Goal: Contribute content: Contribute content

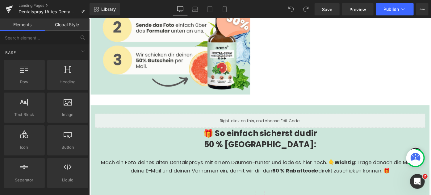
scroll to position [1383, 0]
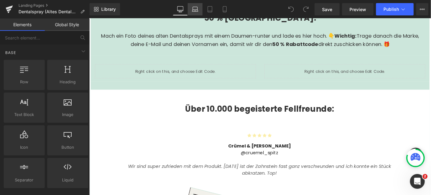
click at [192, 9] on link "Laptop" at bounding box center [195, 9] width 15 height 12
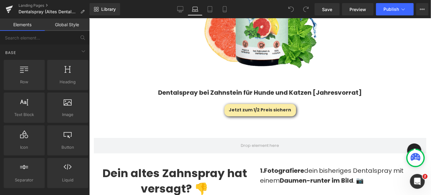
scroll to position [1076, 0]
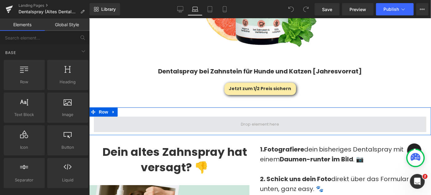
click at [230, 116] on span at bounding box center [259, 123] width 332 height 15
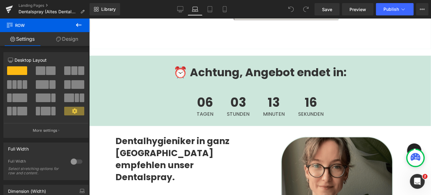
scroll to position [1835, 0]
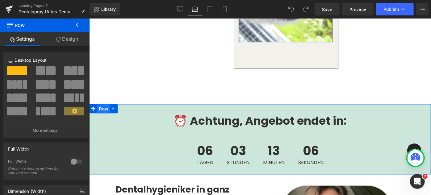
click at [104, 104] on span "Row" at bounding box center [103, 108] width 12 height 9
click at [62, 40] on link "Design" at bounding box center [67, 39] width 45 height 14
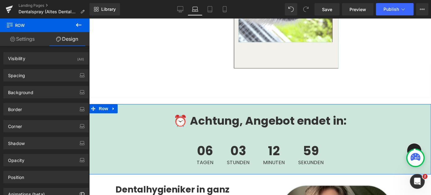
click at [64, 39] on link "Design" at bounding box center [67, 39] width 45 height 14
click at [107, 104] on span "Row" at bounding box center [103, 108] width 12 height 9
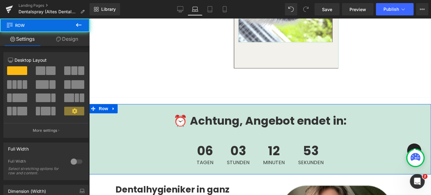
click at [67, 42] on link "Design" at bounding box center [67, 39] width 45 height 14
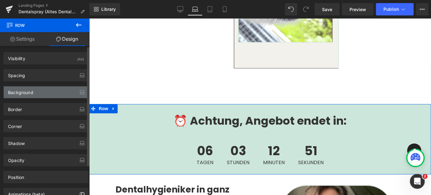
click at [45, 89] on div "Background" at bounding box center [46, 92] width 85 height 12
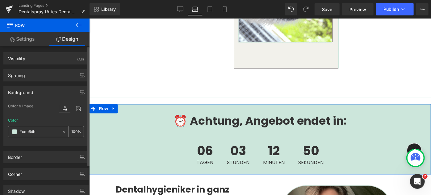
click at [32, 126] on div "#cce6db" at bounding box center [34, 131] width 53 height 11
click at [38, 130] on input "#cce6db" at bounding box center [38, 131] width 39 height 7
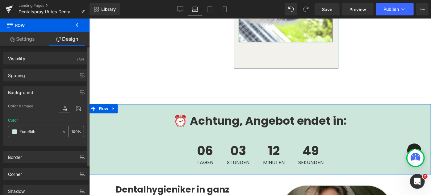
click at [38, 130] on input "#cce6db" at bounding box center [38, 131] width 39 height 7
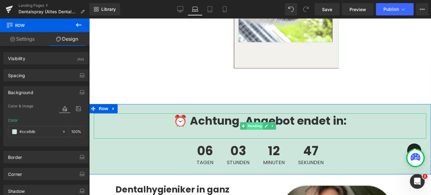
click at [260, 122] on span "Heading" at bounding box center [254, 125] width 17 height 7
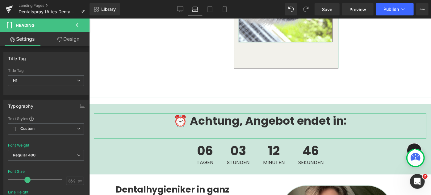
click at [68, 41] on link "Design" at bounding box center [68, 39] width 45 height 14
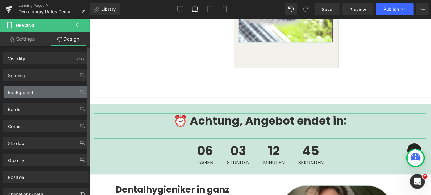
click at [60, 90] on div "Background" at bounding box center [46, 92] width 85 height 12
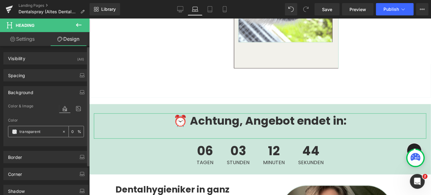
click at [50, 131] on input "text" at bounding box center [38, 131] width 39 height 7
paste input "#cce6db"
type input "#cce6db"
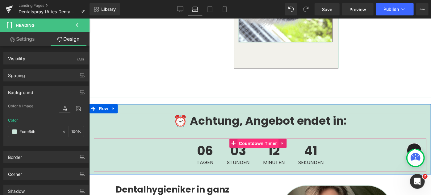
click at [238, 138] on span "Countdown Timer" at bounding box center [257, 142] width 41 height 9
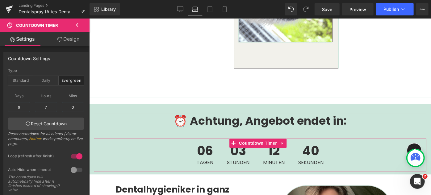
click at [70, 38] on link "Design" at bounding box center [68, 39] width 45 height 14
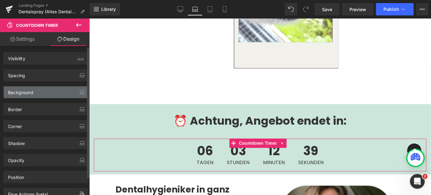
click at [35, 92] on div "Background" at bounding box center [46, 92] width 85 height 12
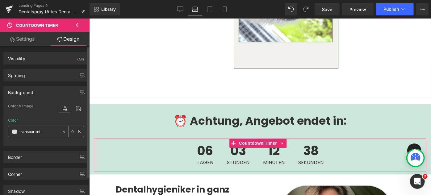
click at [41, 134] on div "transparent" at bounding box center [34, 131] width 53 height 11
click at [44, 130] on input "transparent" at bounding box center [38, 131] width 39 height 7
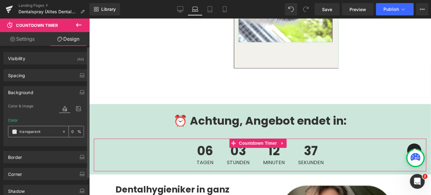
paste input "#cce6db"
type input "#cce6db"
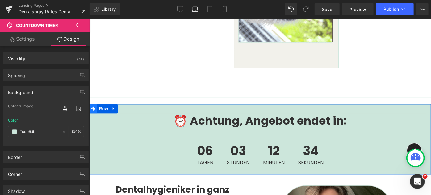
click at [92, 106] on icon at bounding box center [93, 108] width 4 height 4
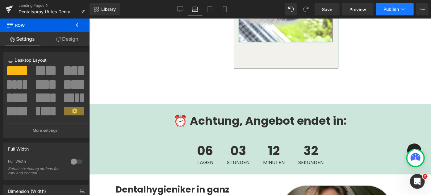
click at [391, 10] on span "Publish" at bounding box center [390, 9] width 15 height 5
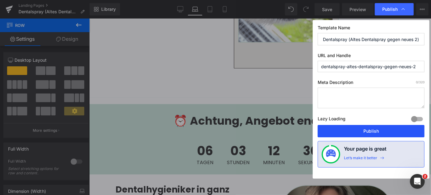
click at [382, 128] on button "Publish" at bounding box center [370, 131] width 107 height 12
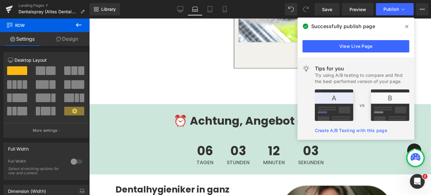
click at [195, 122] on div "⏰ Achtung, Angebot endet in:" at bounding box center [259, 125] width 332 height 25
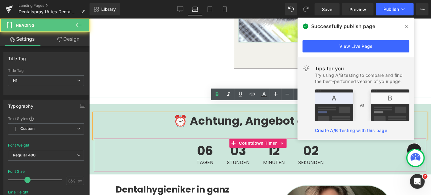
click at [209, 144] on span "06" at bounding box center [204, 151] width 17 height 15
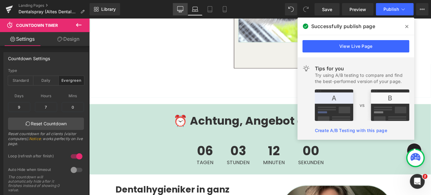
click at [179, 7] on icon at bounding box center [180, 9] width 6 height 6
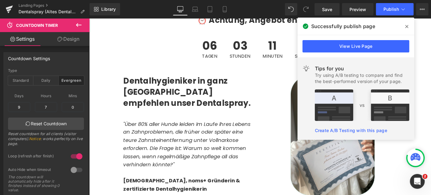
scroll to position [1763, 0]
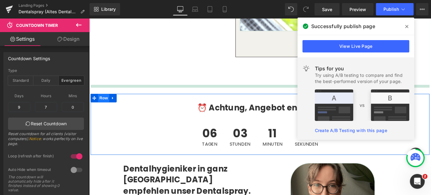
click at [104, 101] on span "Row" at bounding box center [104, 105] width 12 height 9
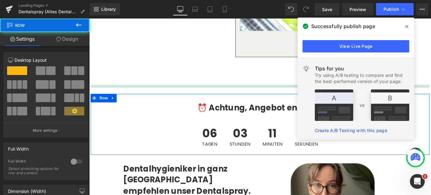
click at [65, 39] on link "Design" at bounding box center [67, 39] width 45 height 14
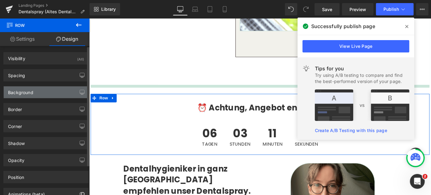
click at [34, 90] on div "Background" at bounding box center [46, 92] width 85 height 12
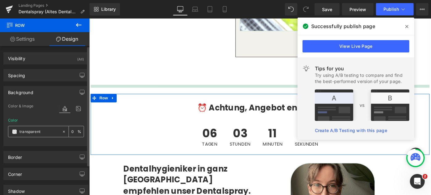
click at [43, 129] on input "text" at bounding box center [38, 131] width 39 height 7
paste input "#cce6db"
type input "#cce6db"
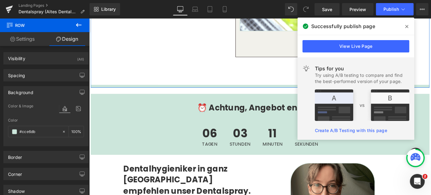
click at [113, 92] on div at bounding box center [275, 93] width 370 height 2
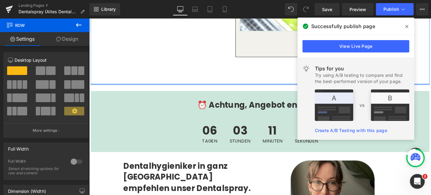
drag, startPoint x: 118, startPoint y: 85, endPoint x: 118, endPoint y: 80, distance: 5.0
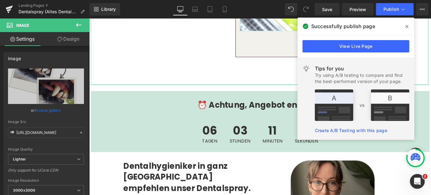
click at [72, 35] on link "Design" at bounding box center [68, 39] width 45 height 14
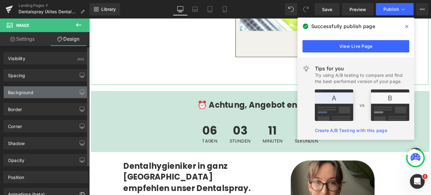
click at [47, 89] on div "Background" at bounding box center [46, 92] width 85 height 12
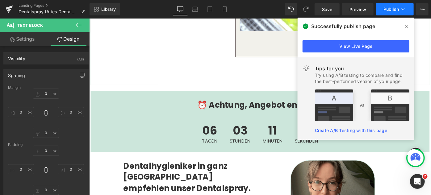
click at [386, 7] on span "Publish" at bounding box center [390, 9] width 15 height 5
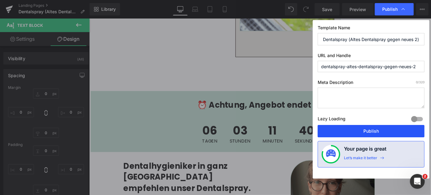
click at [378, 129] on button "Publish" at bounding box center [370, 131] width 107 height 12
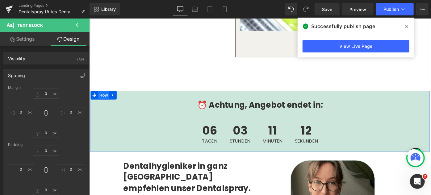
click at [102, 97] on span "Row" at bounding box center [104, 101] width 12 height 9
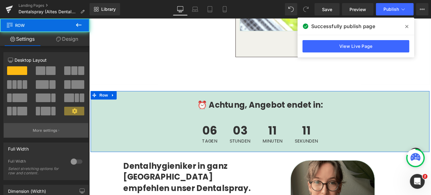
scroll to position [35, 0]
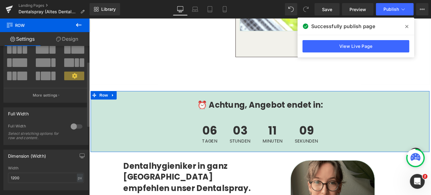
click at [72, 126] on div at bounding box center [76, 127] width 15 height 10
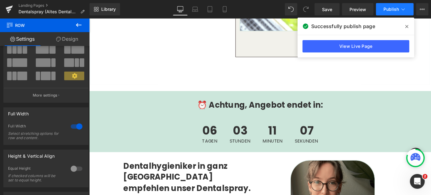
click at [386, 7] on span "Publish" at bounding box center [390, 9] width 15 height 5
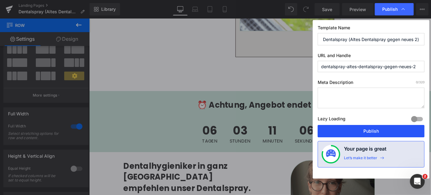
click at [378, 127] on button "Publish" at bounding box center [370, 131] width 107 height 12
